Goal: Check status: Check status

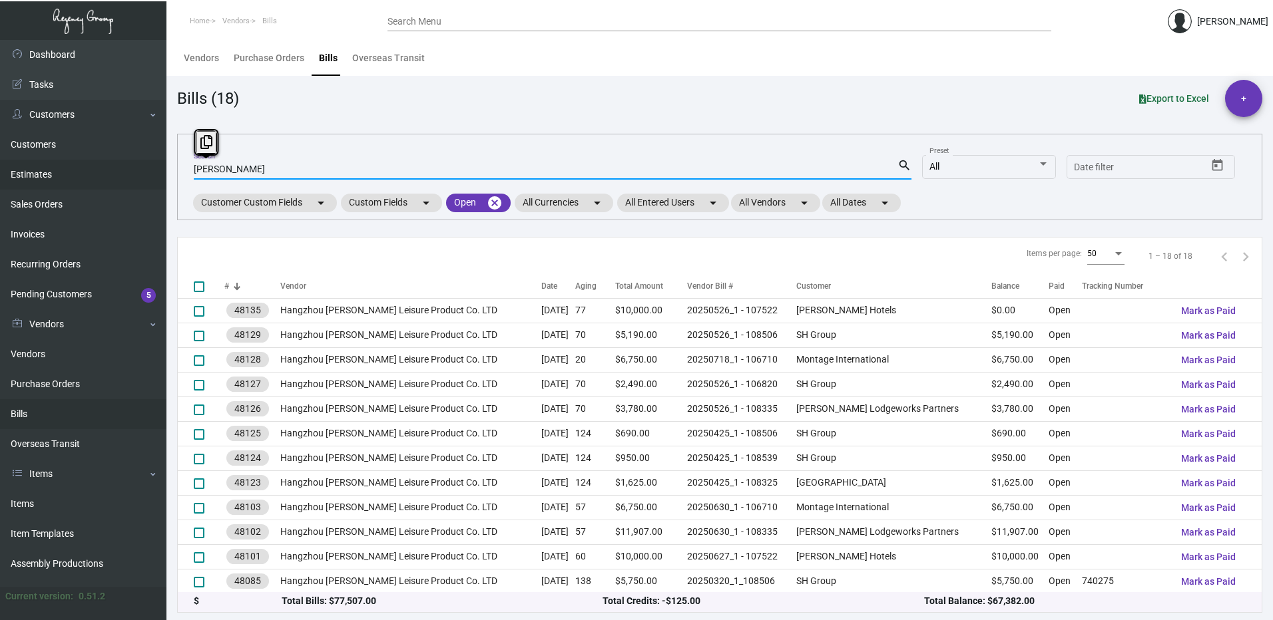
drag, startPoint x: 291, startPoint y: 170, endPoint x: -1, endPoint y: 151, distance: 292.9
click at [0, 151] on html "Home Vendors Bills Search Menu [PERSON_NAME] Dashboard Dashboard Tasks Customer…" at bounding box center [636, 310] width 1273 height 620
type input "prostar"
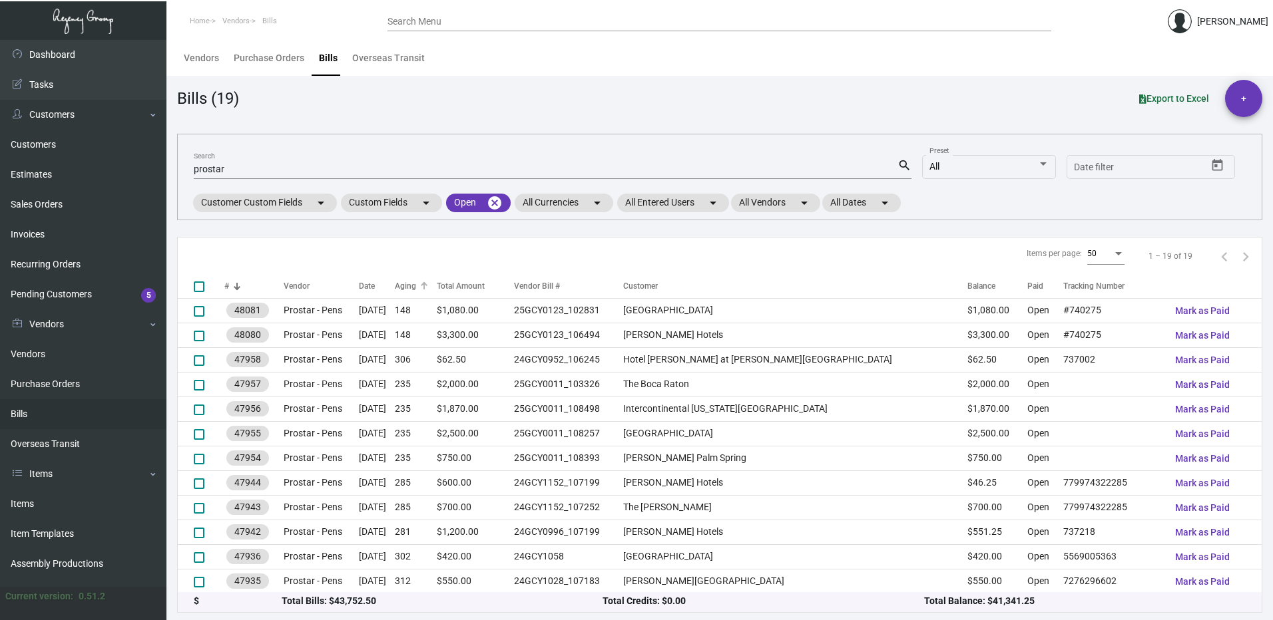
click at [416, 291] on div "Aging" at bounding box center [405, 286] width 21 height 12
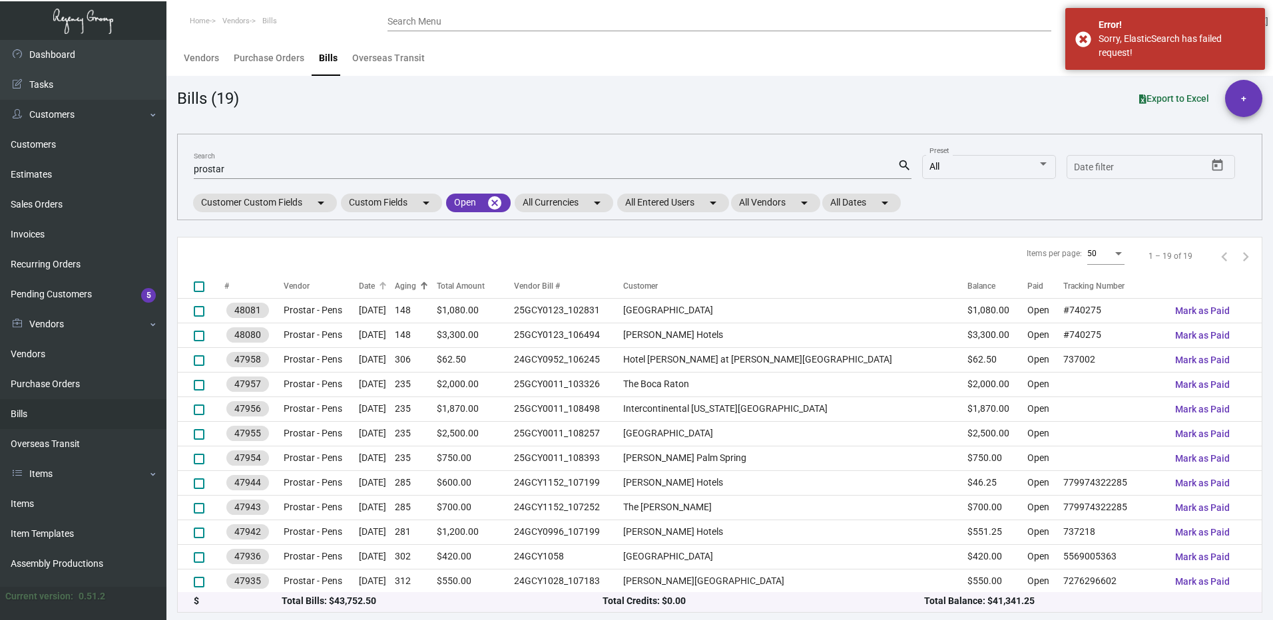
click at [395, 282] on div "Date" at bounding box center [377, 286] width 36 height 12
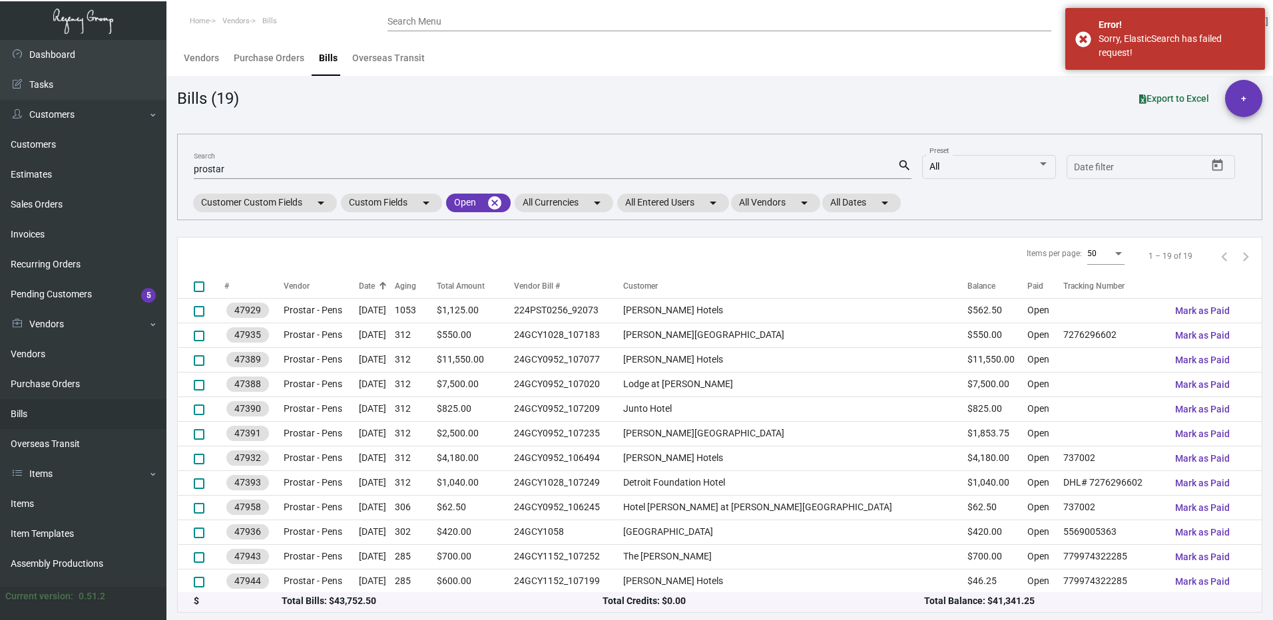
click at [395, 282] on div "Date" at bounding box center [377, 286] width 36 height 12
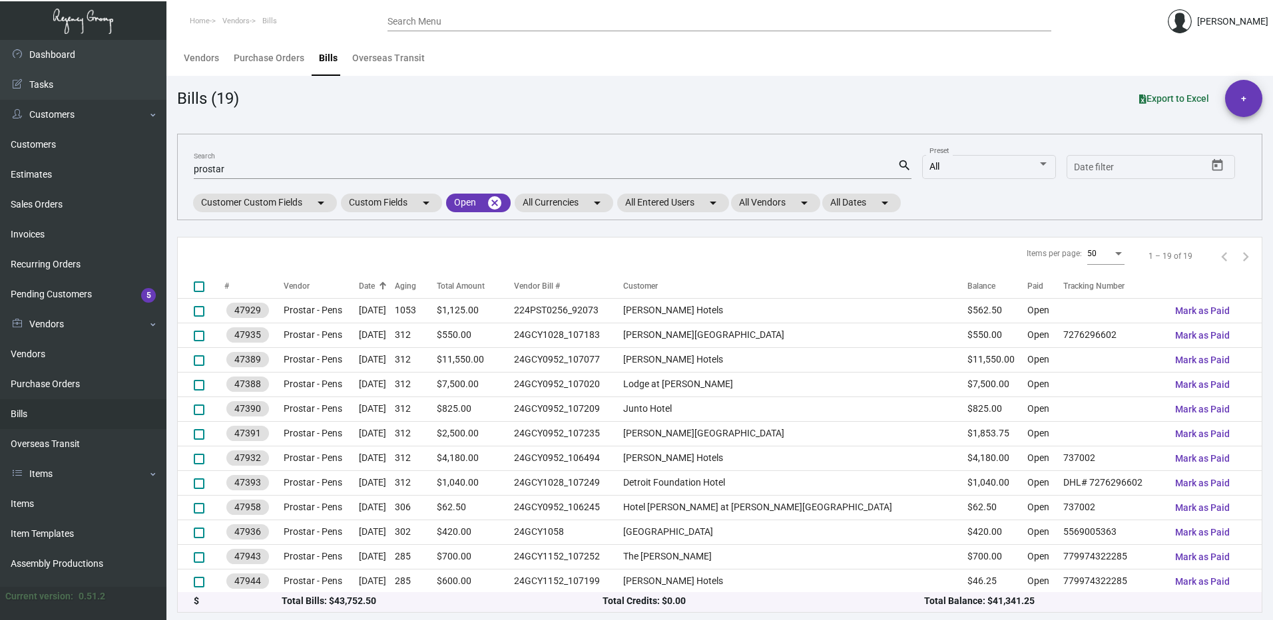
click at [387, 288] on div at bounding box center [383, 286] width 8 height 8
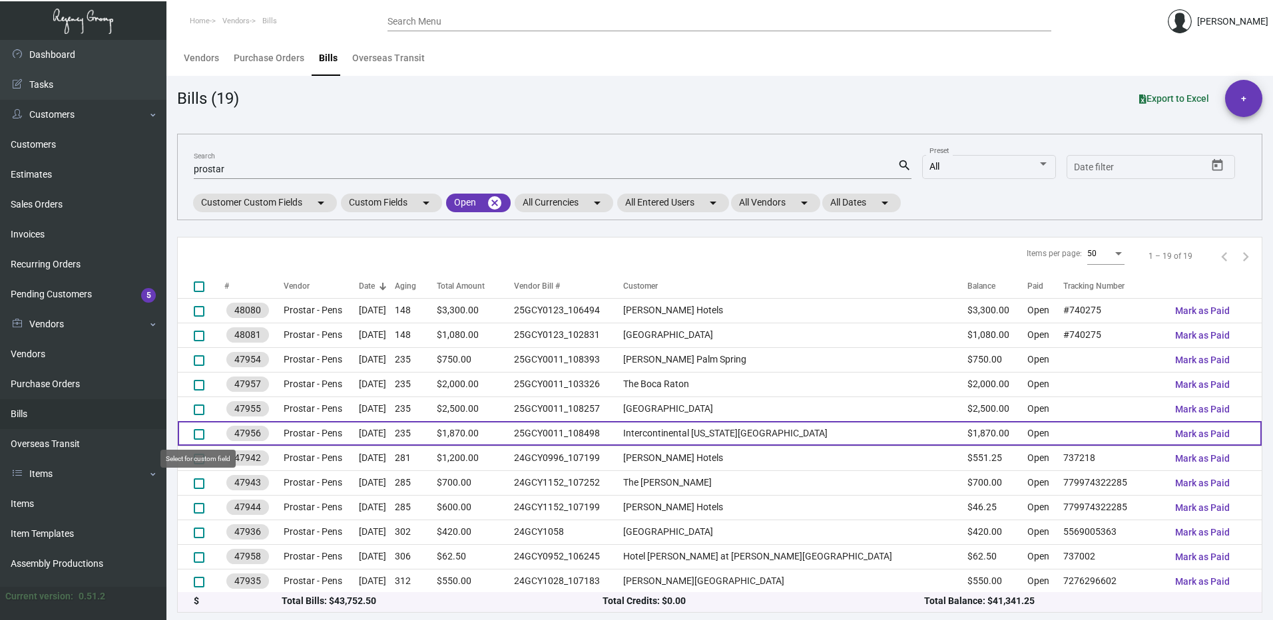
click at [200, 430] on span at bounding box center [199, 434] width 11 height 11
click at [199, 440] on input "select row 6" at bounding box center [198, 440] width 1 height 1
checkbox input "true"
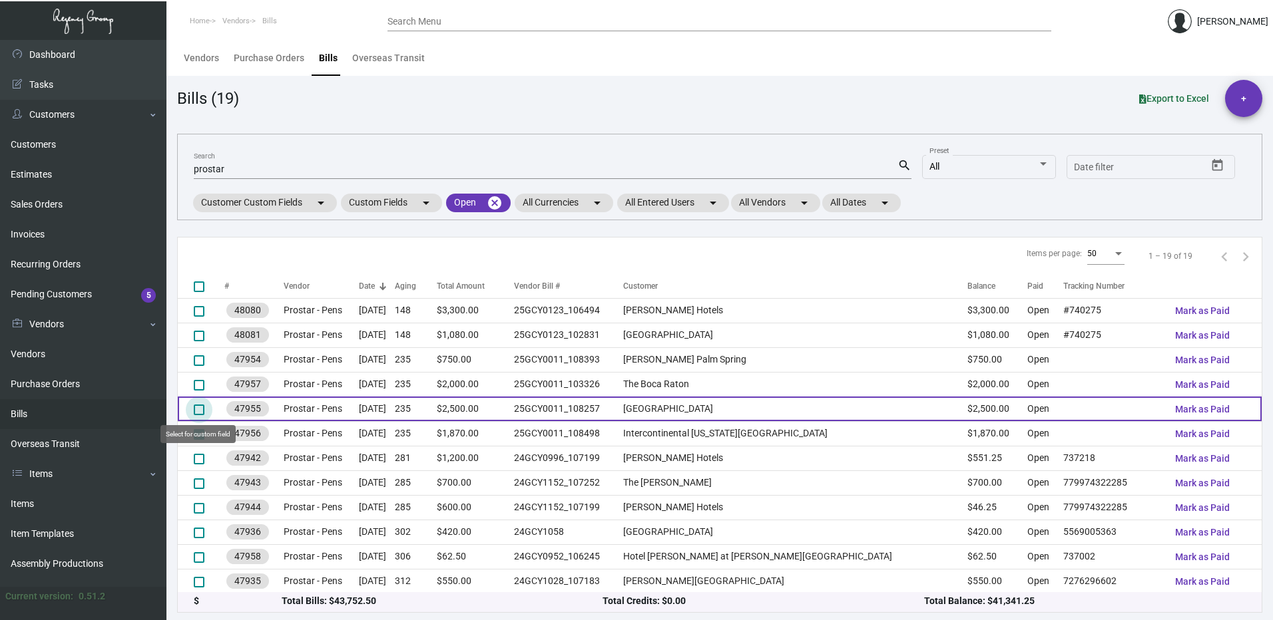
click at [198, 410] on span at bounding box center [199, 410] width 11 height 11
click at [198, 415] on input "select row 5" at bounding box center [198, 415] width 1 height 1
checkbox input "true"
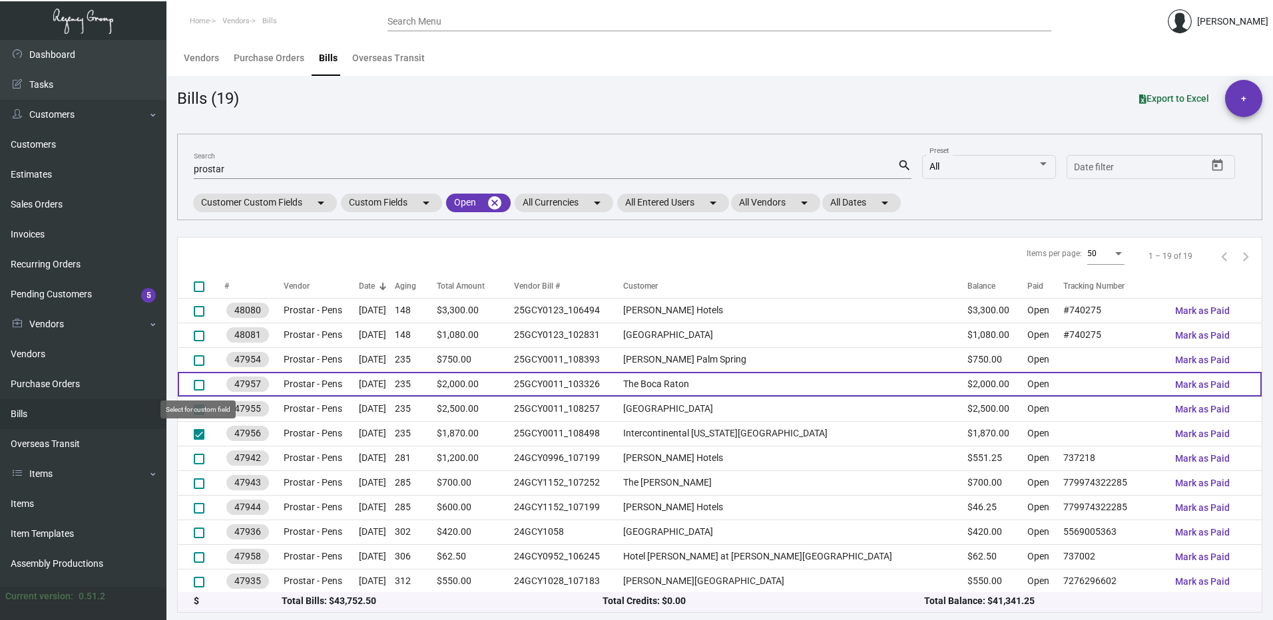
click at [199, 382] on span at bounding box center [199, 385] width 11 height 11
click at [199, 391] on input "select row 4" at bounding box center [198, 391] width 1 height 1
checkbox input "true"
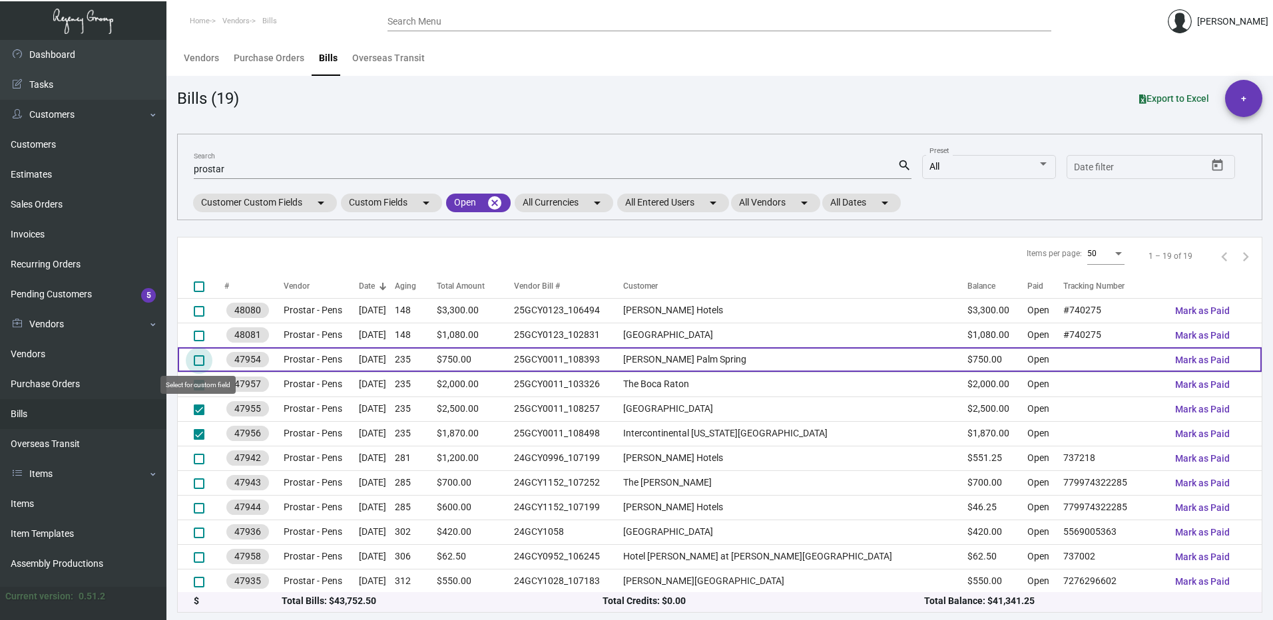
click at [201, 357] on span at bounding box center [199, 360] width 11 height 11
click at [199, 366] on input "select row 3" at bounding box center [198, 366] width 1 height 1
checkbox input "true"
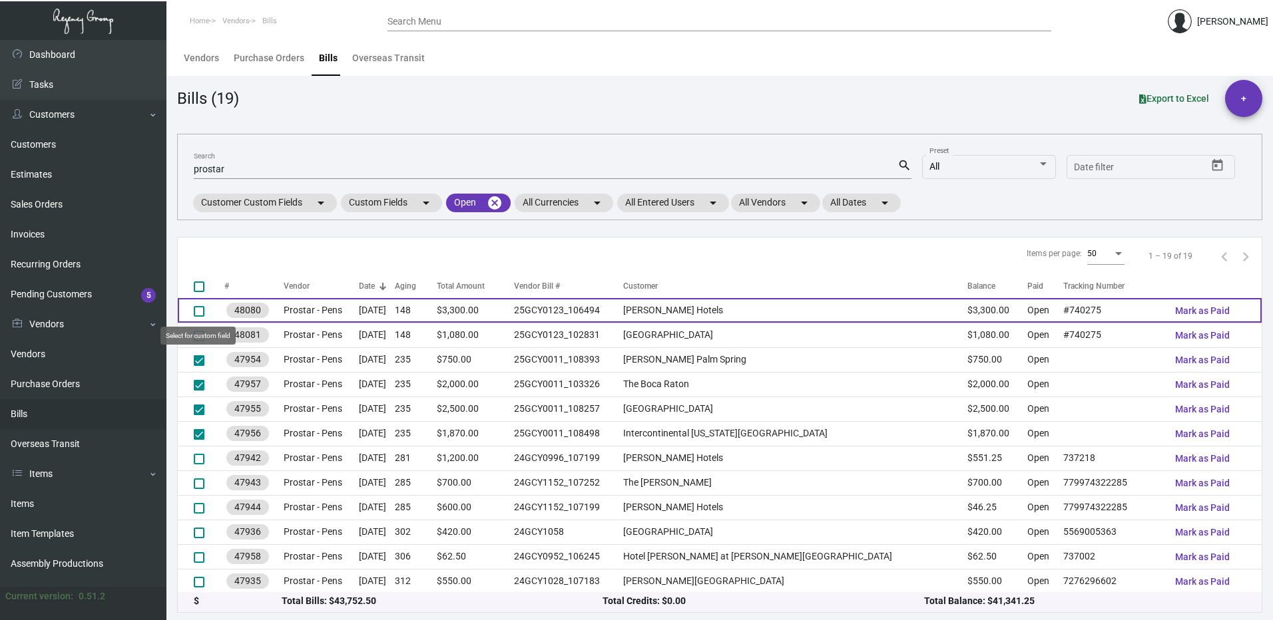
click at [199, 310] on span at bounding box center [199, 311] width 11 height 11
click at [199, 317] on input "select row 1" at bounding box center [198, 317] width 1 height 1
checkbox input "true"
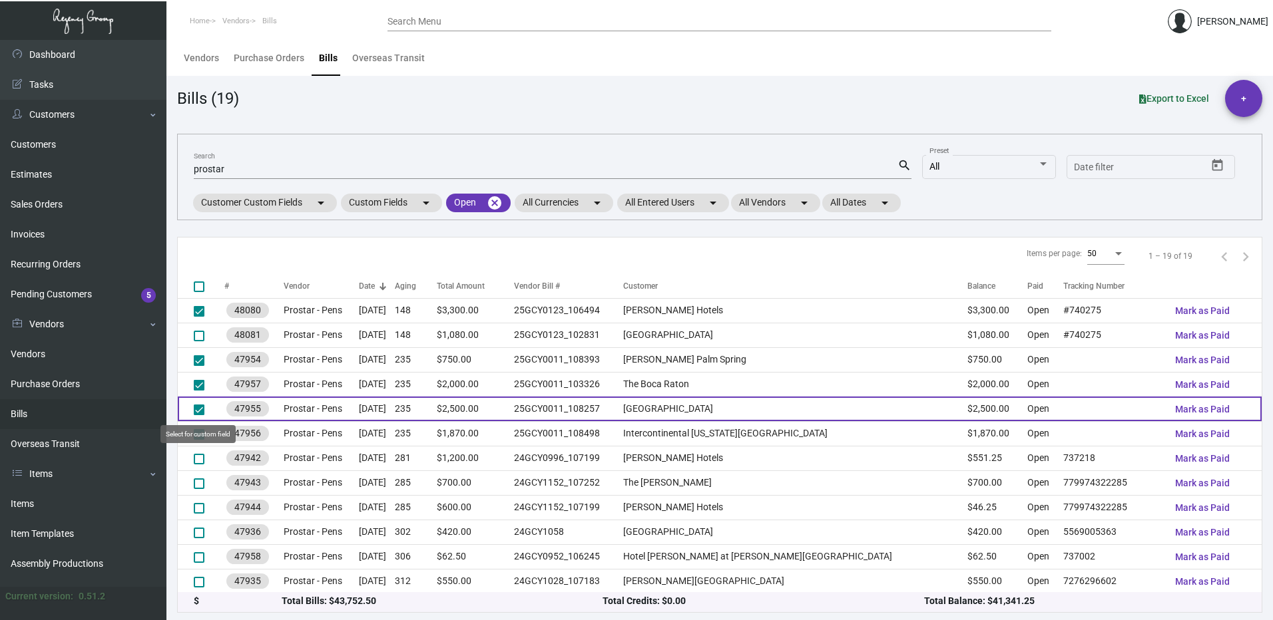
click at [200, 412] on span at bounding box center [199, 410] width 11 height 11
click at [199, 415] on input "deselect row 5" at bounding box center [198, 415] width 1 height 1
click at [200, 412] on span at bounding box center [199, 410] width 11 height 11
click at [199, 415] on input "select row 5" at bounding box center [198, 415] width 1 height 1
checkbox input "true"
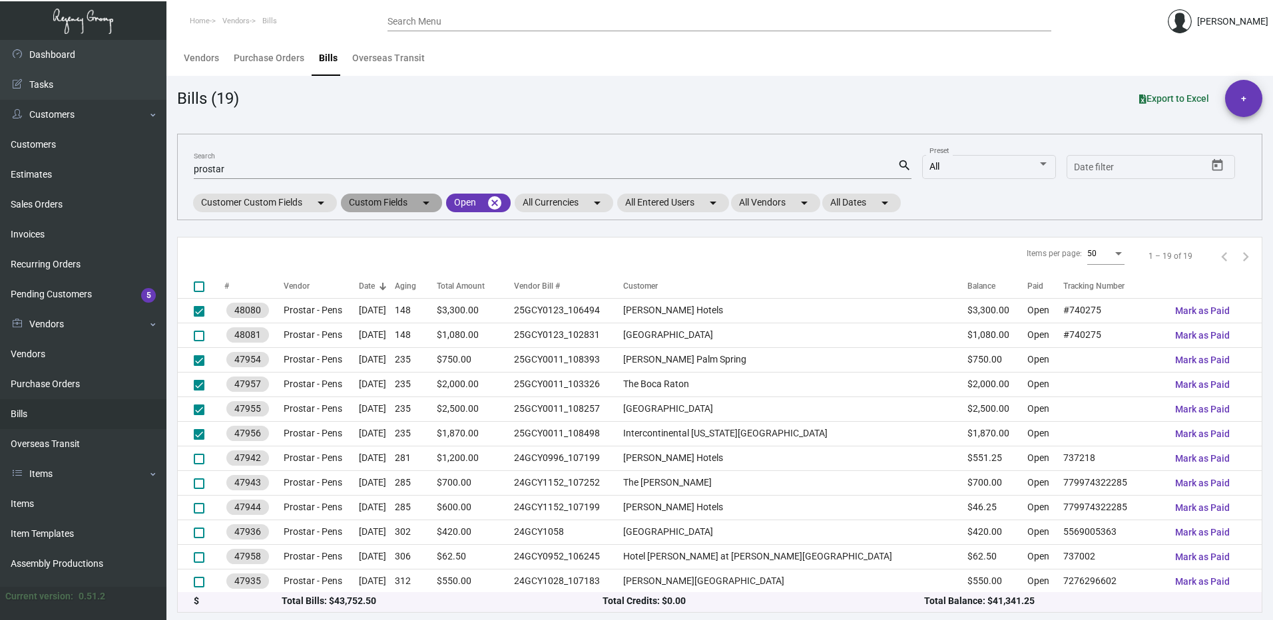
click at [421, 202] on mat-icon "arrow_drop_down" at bounding box center [426, 203] width 16 height 16
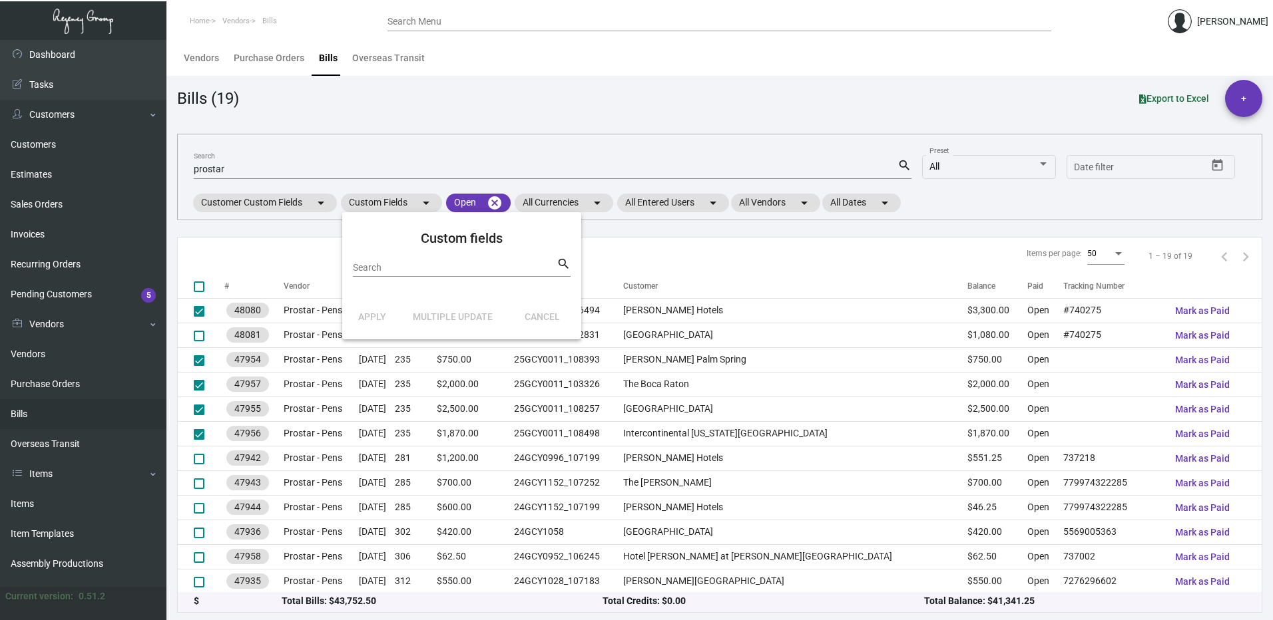
click at [584, 204] on div at bounding box center [636, 310] width 1273 height 620
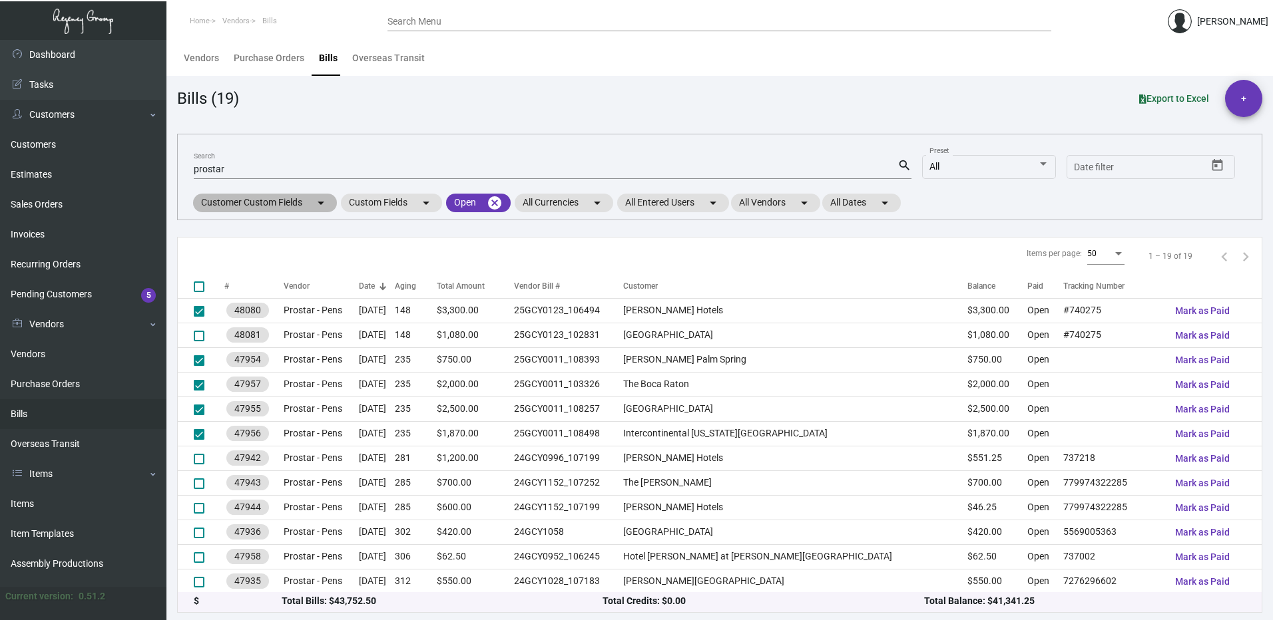
click at [276, 205] on mat-chip "Customer Custom Fields arrow_drop_down" at bounding box center [265, 203] width 144 height 19
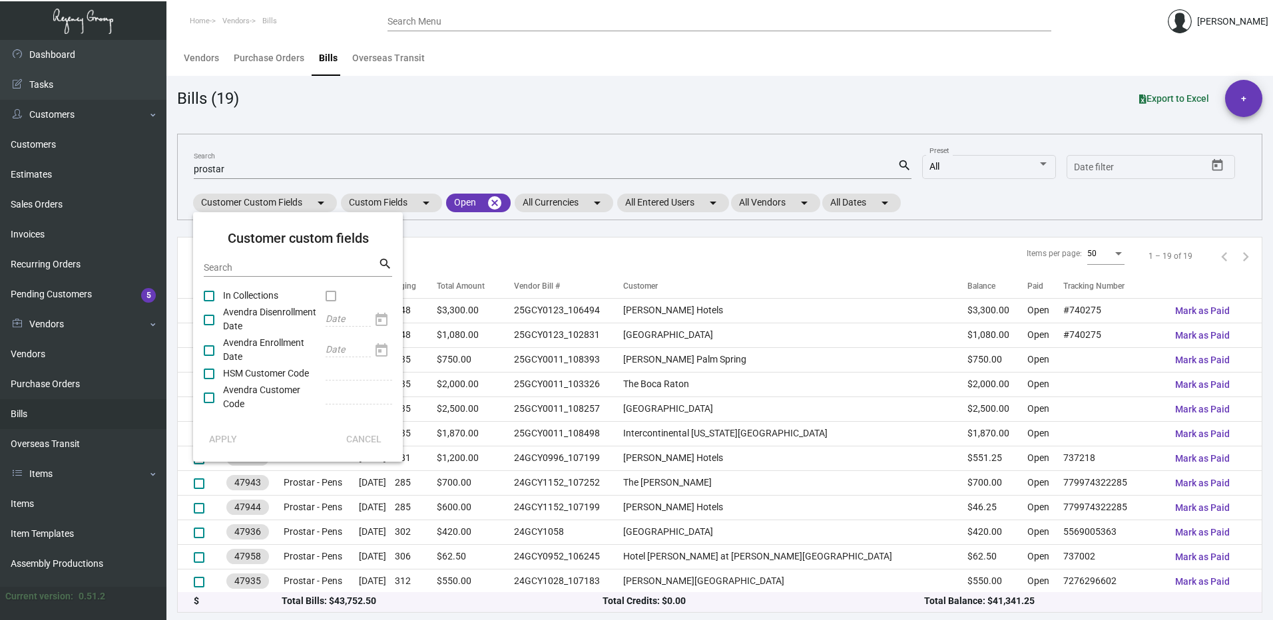
click at [329, 296] on span at bounding box center [331, 296] width 11 height 11
click at [441, 246] on div at bounding box center [636, 310] width 1273 height 620
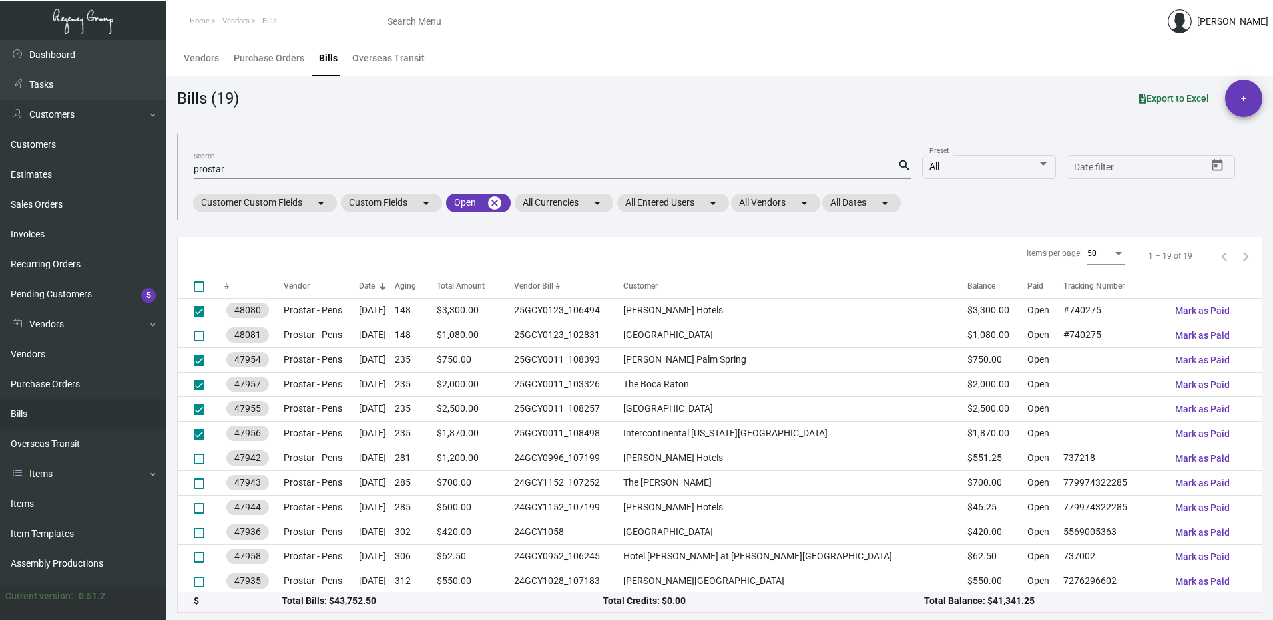
click at [490, 258] on div "Items per page: 50 1 – 19 of 19" at bounding box center [720, 257] width 1084 height 38
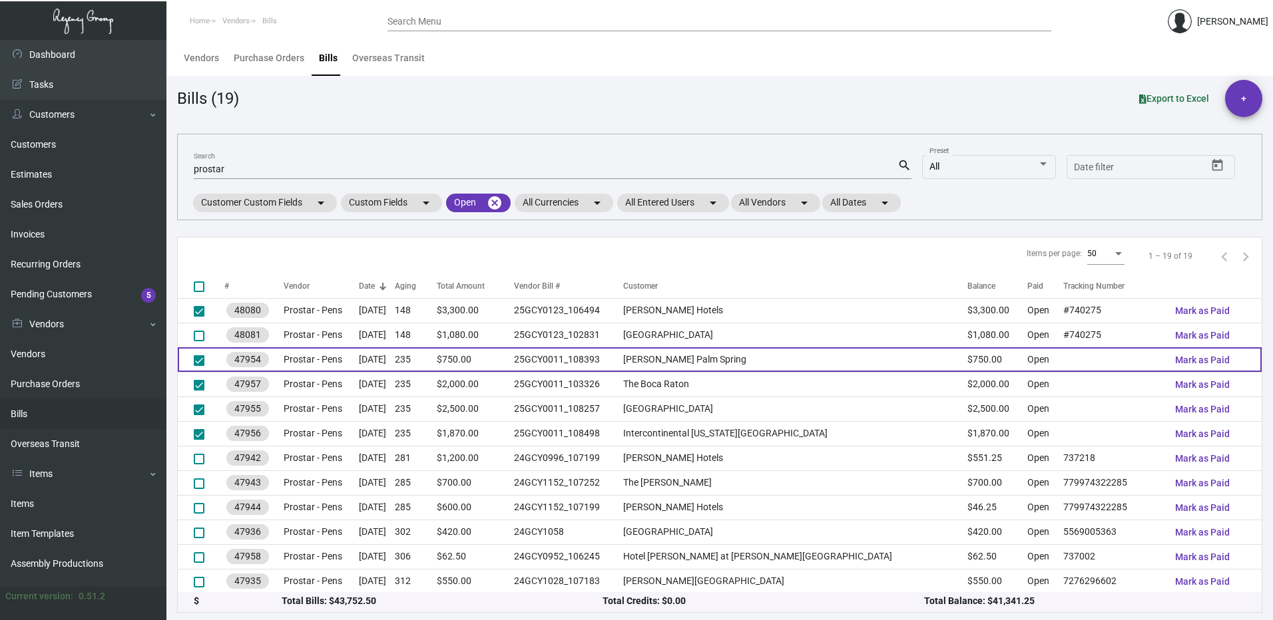
click at [192, 361] on td at bounding box center [201, 359] width 47 height 25
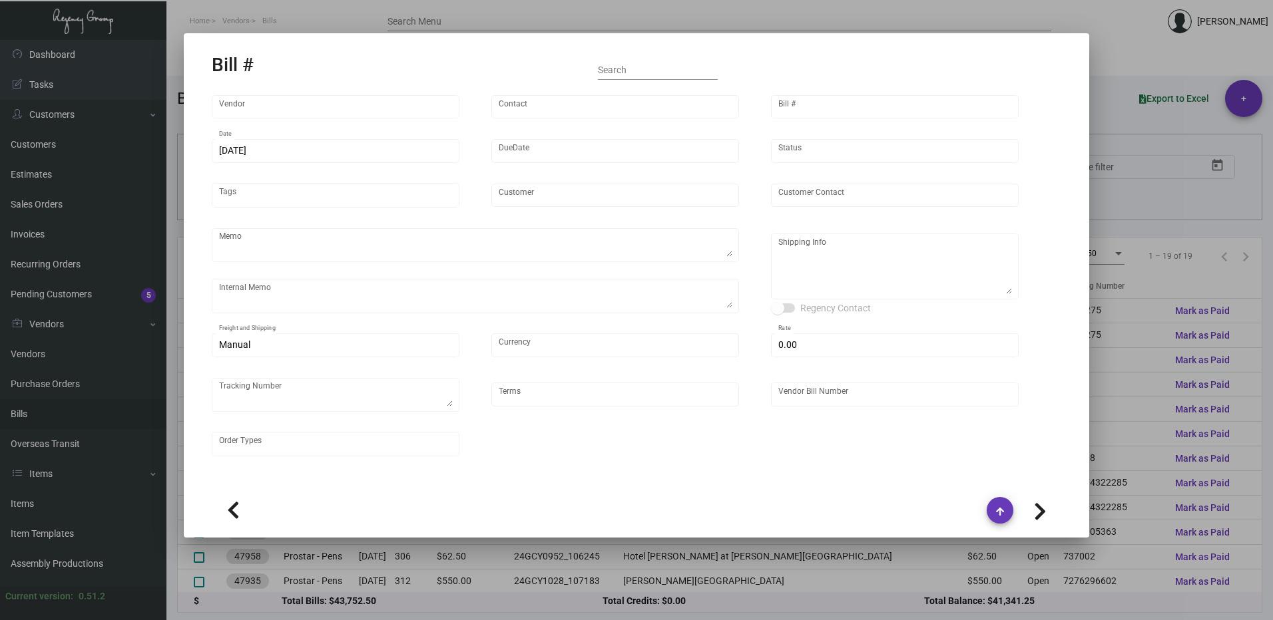
type input "Prostar - Pens"
type input "[PERSON_NAME]"
type input "47954"
type input "[DATE]"
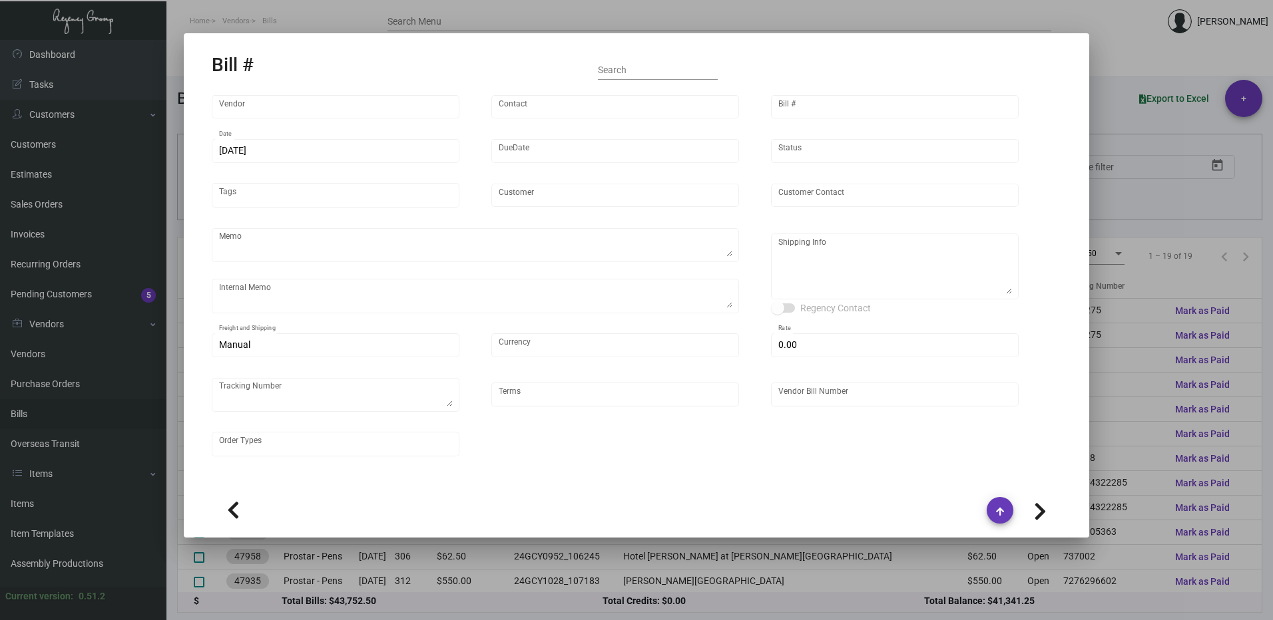
type input "[PERSON_NAME] Palm Spring"
type input "[PERSON_NAME]"
type textarea "Via boat."
type textarea "[PERSON_NAME] Palm Spring - [PERSON_NAME] [STREET_ADDRESS]"
type input "United States Dollar $"
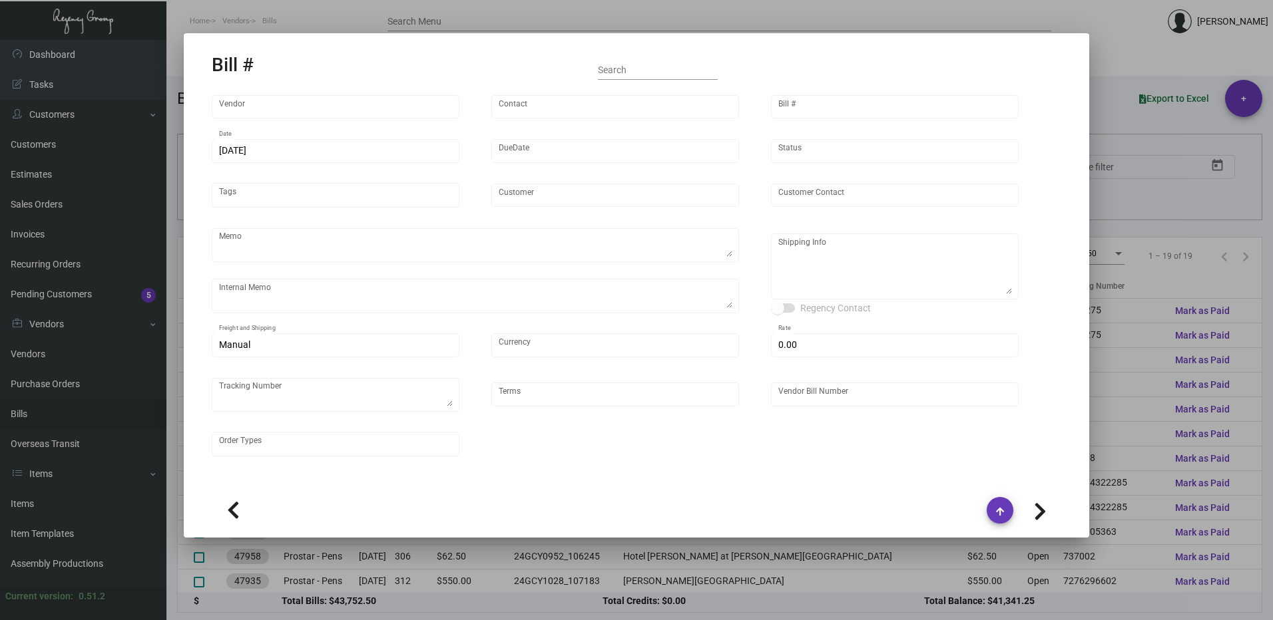
type input "$ 0.00"
type input "Net 30"
type input "25GCY0011_108393"
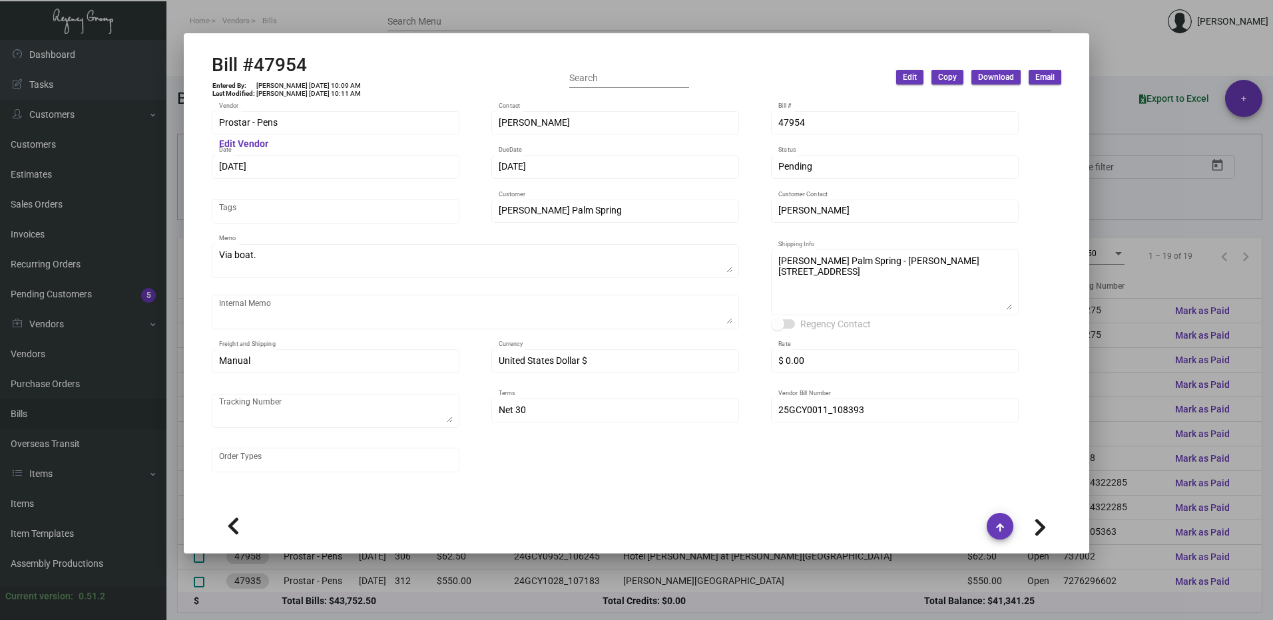
click at [1150, 70] on div at bounding box center [636, 310] width 1273 height 620
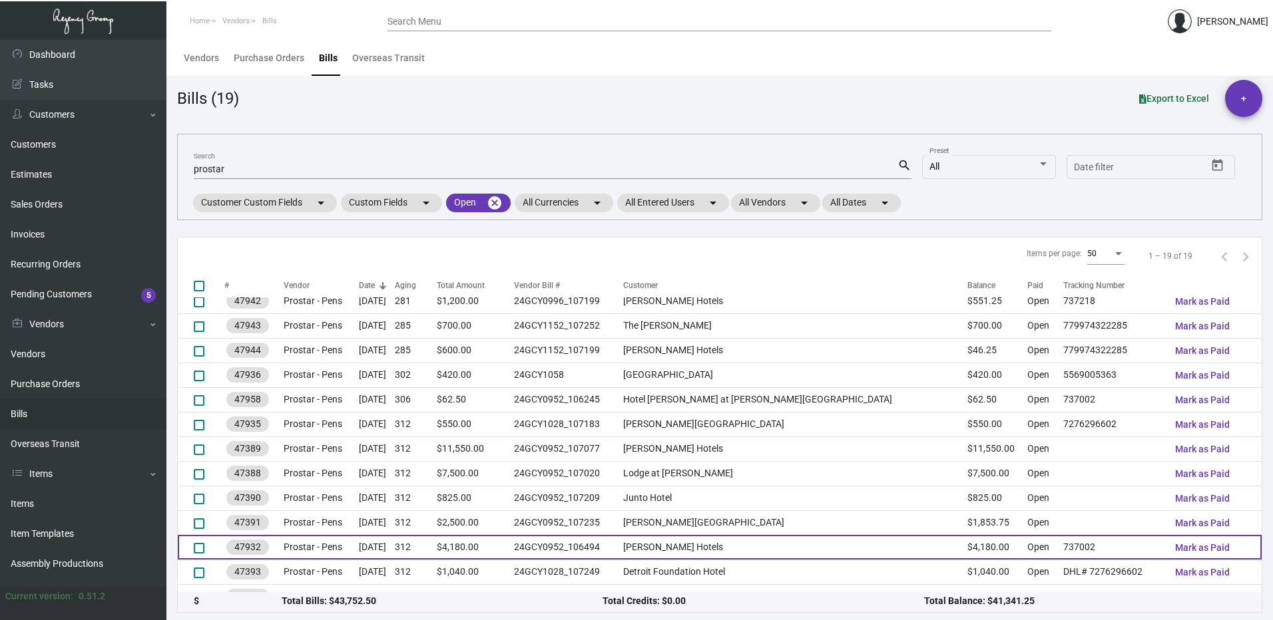
scroll to position [108, 0]
